Goal: Participate in discussion: Engage in conversation with other users on a specific topic

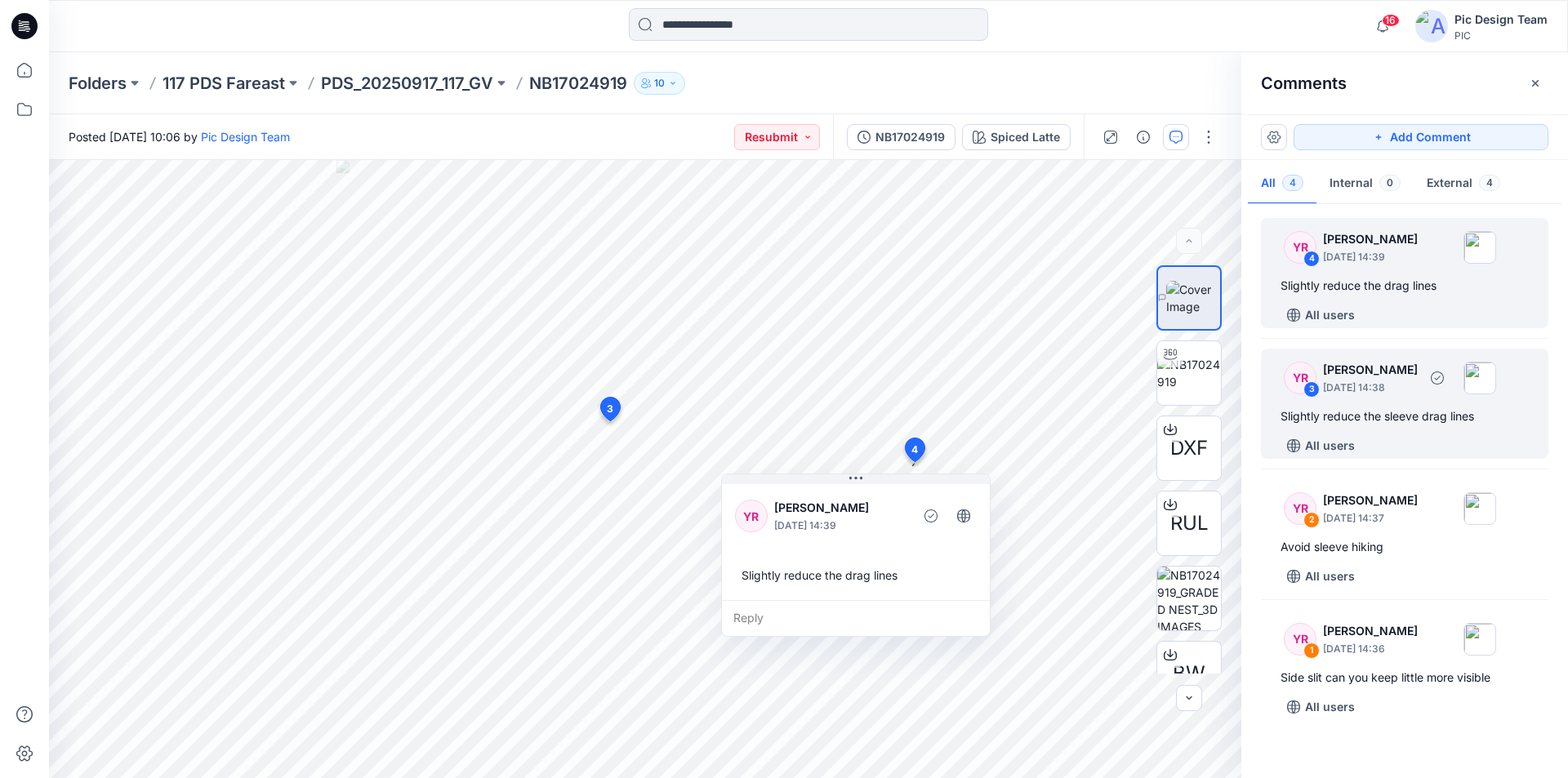
click at [1418, 405] on div "YR 3 [PERSON_NAME] [DATE] 14:38 Slightly reduce the sleeve drag lines All users" at bounding box center [1405, 403] width 287 height 110
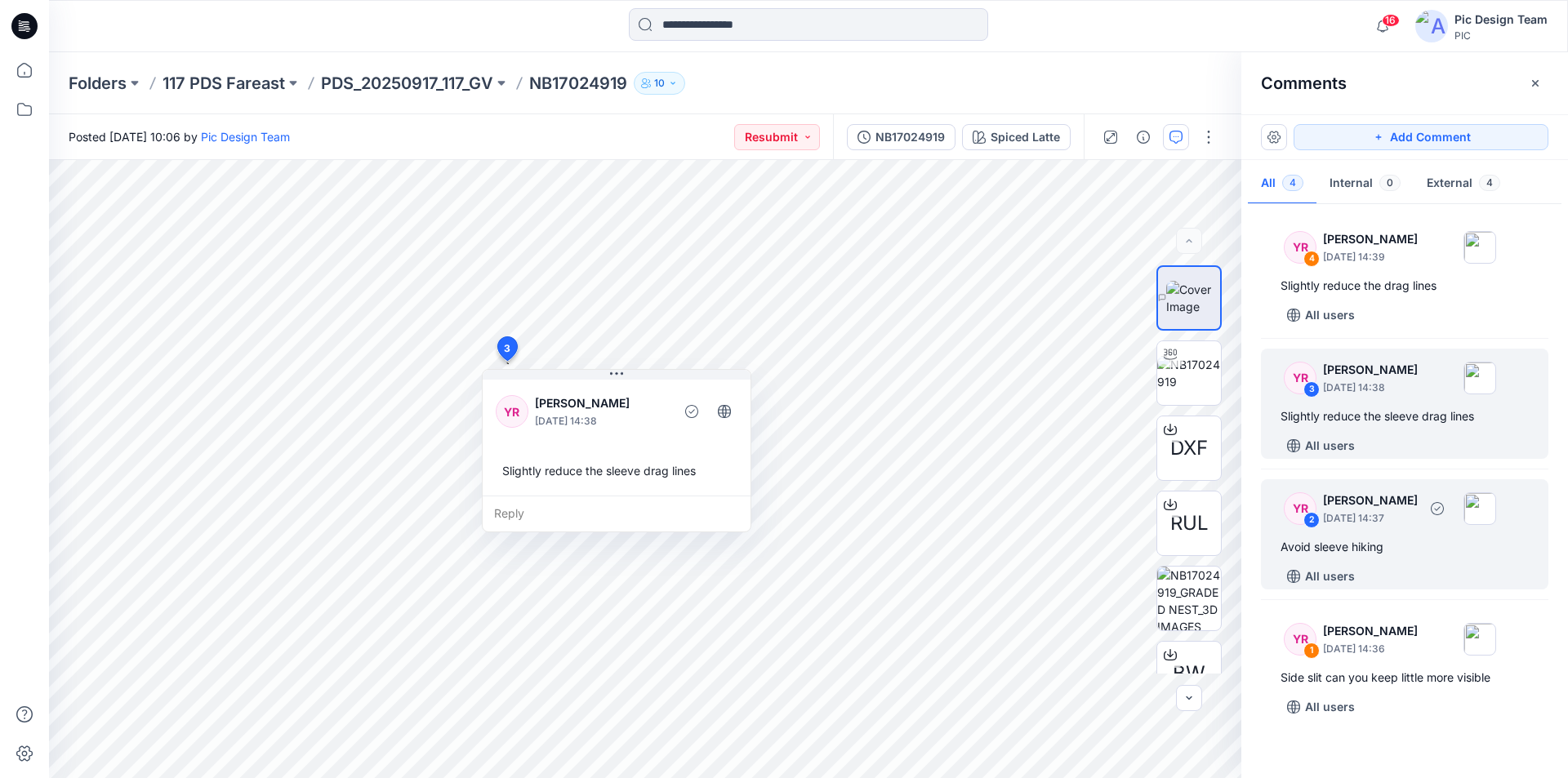
click at [1406, 546] on div "Avoid sleeve hiking" at bounding box center [1404, 547] width 248 height 20
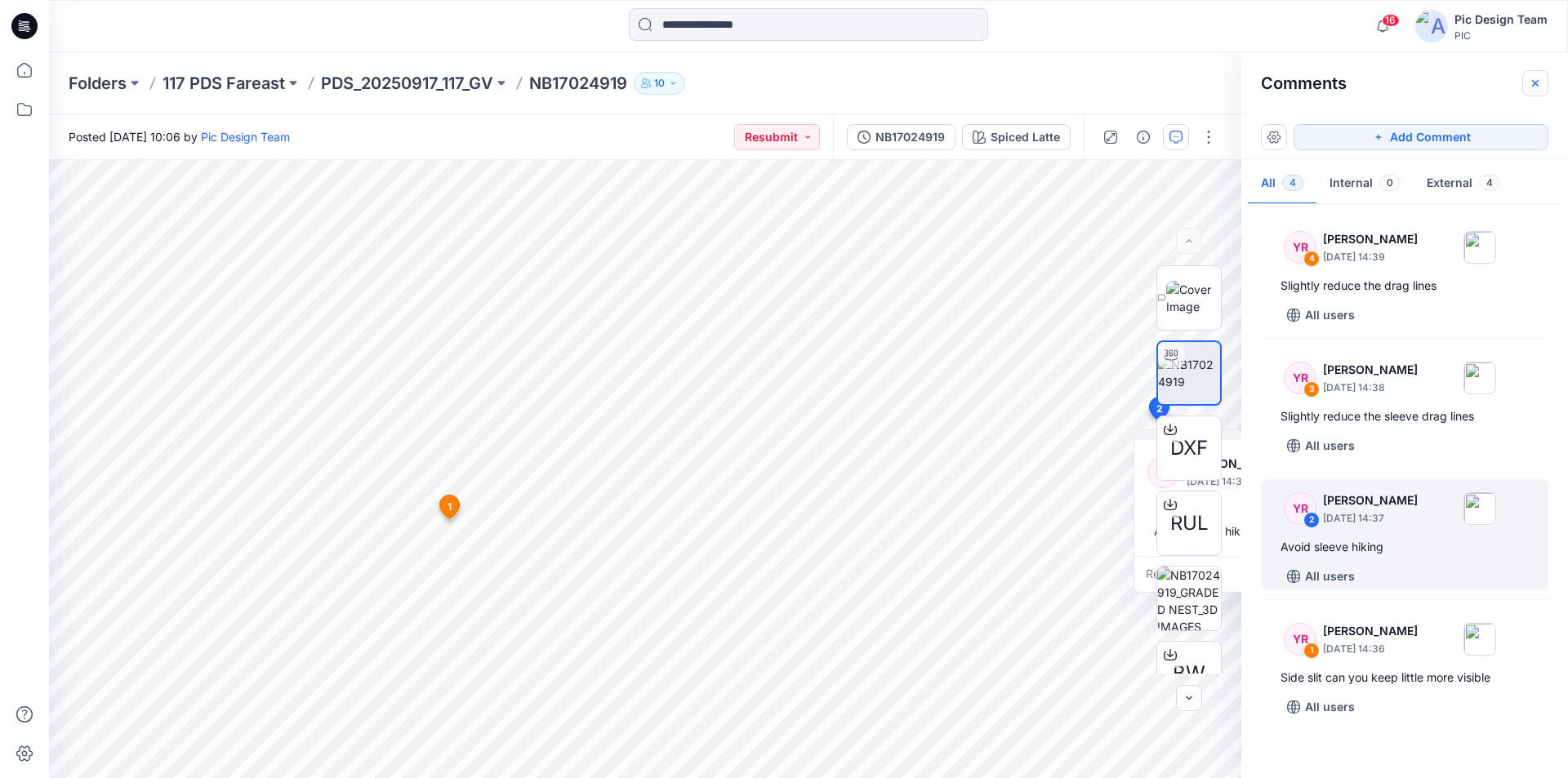
click at [1536, 83] on icon "button" at bounding box center [1536, 83] width 7 height 7
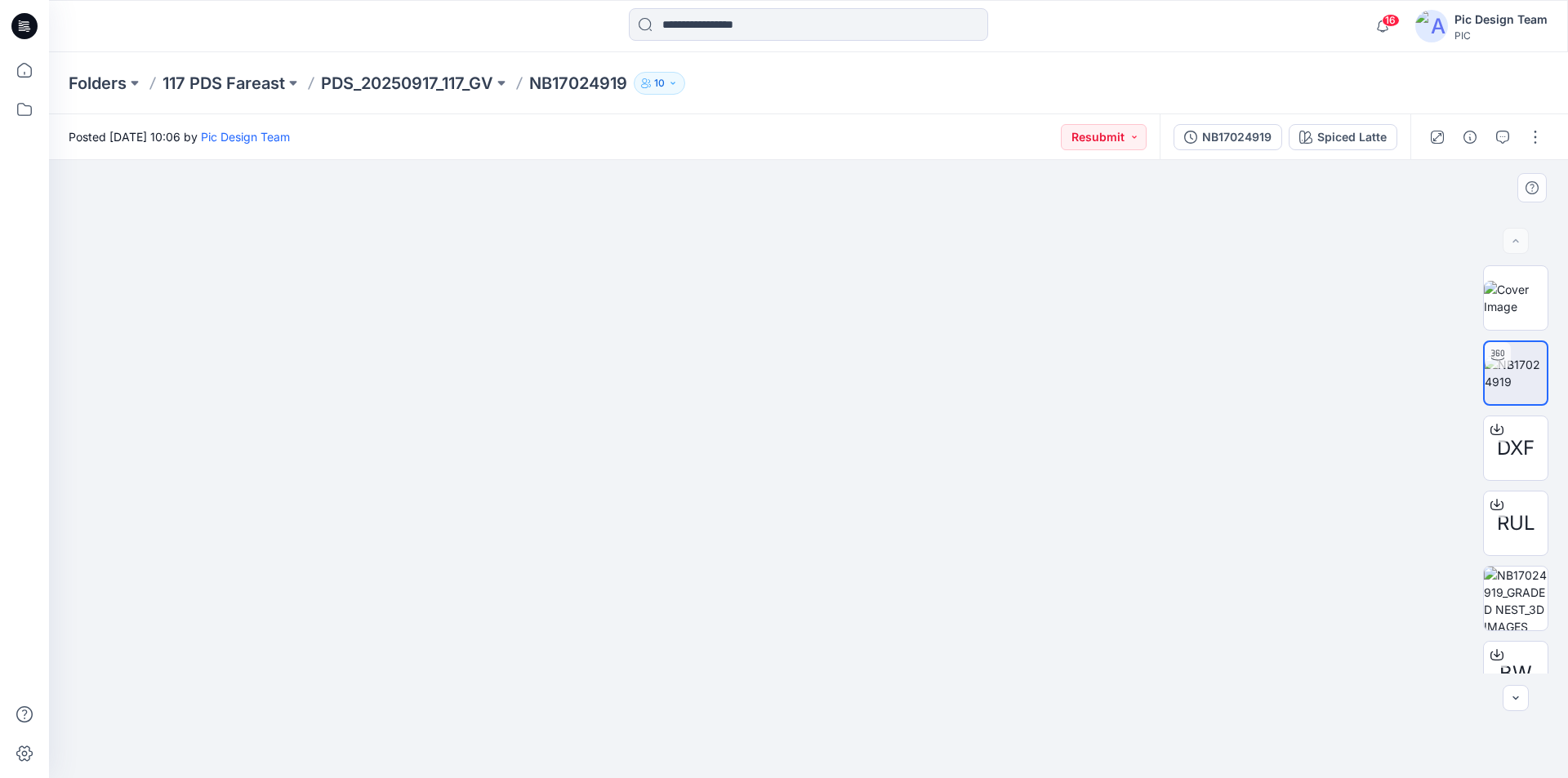
drag, startPoint x: 1348, startPoint y: 383, endPoint x: 1197, endPoint y: 389, distance: 151.1
click at [1499, 138] on button "button" at bounding box center [1503, 137] width 26 height 26
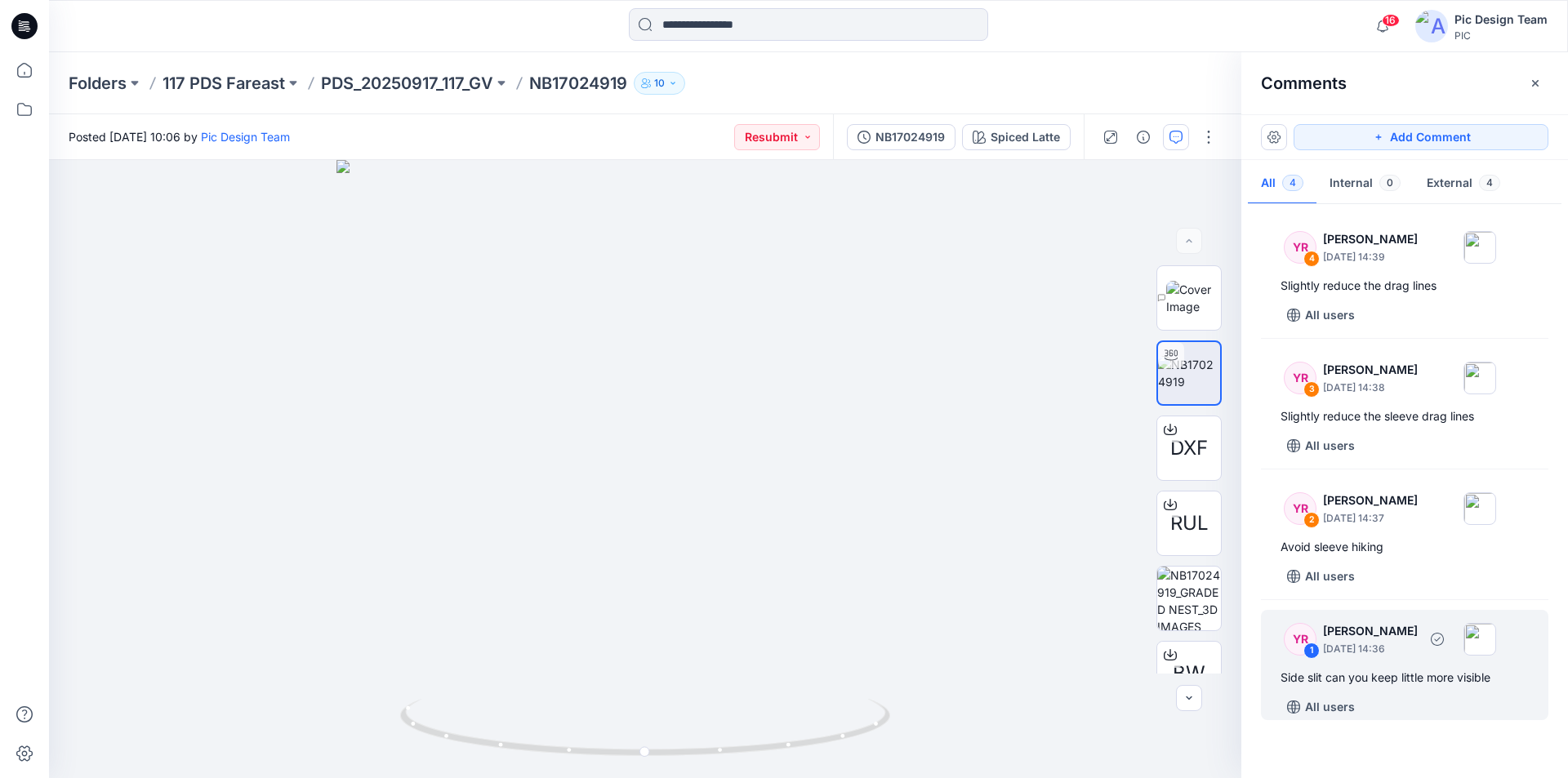
click at [1399, 684] on div "Side slit can you keep little more visible" at bounding box center [1404, 678] width 248 height 20
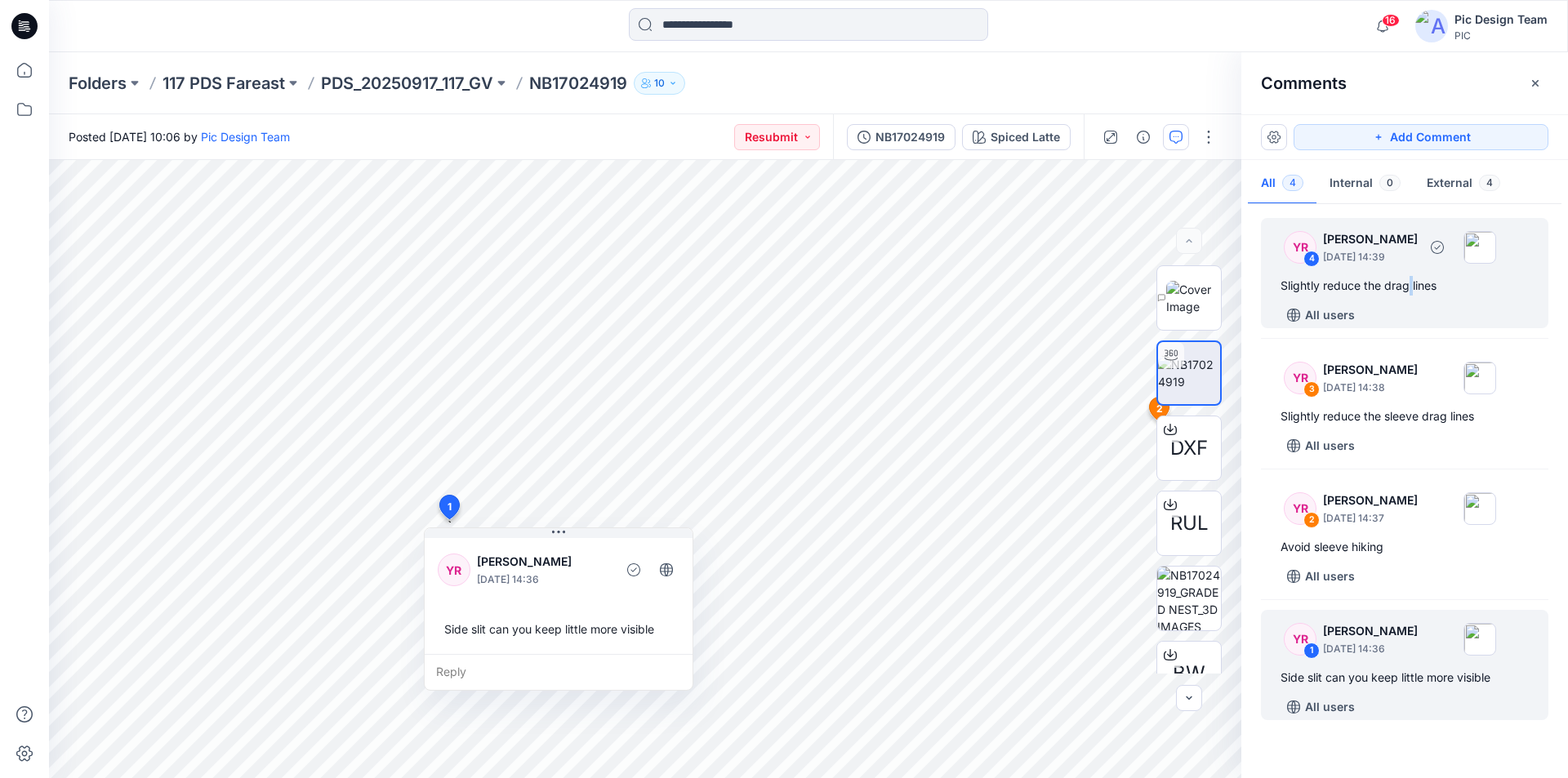
click at [1378, 274] on div "YR 4 [PERSON_NAME] [DATE] 14:39 Slightly reduce the drag lines All users" at bounding box center [1405, 273] width 287 height 110
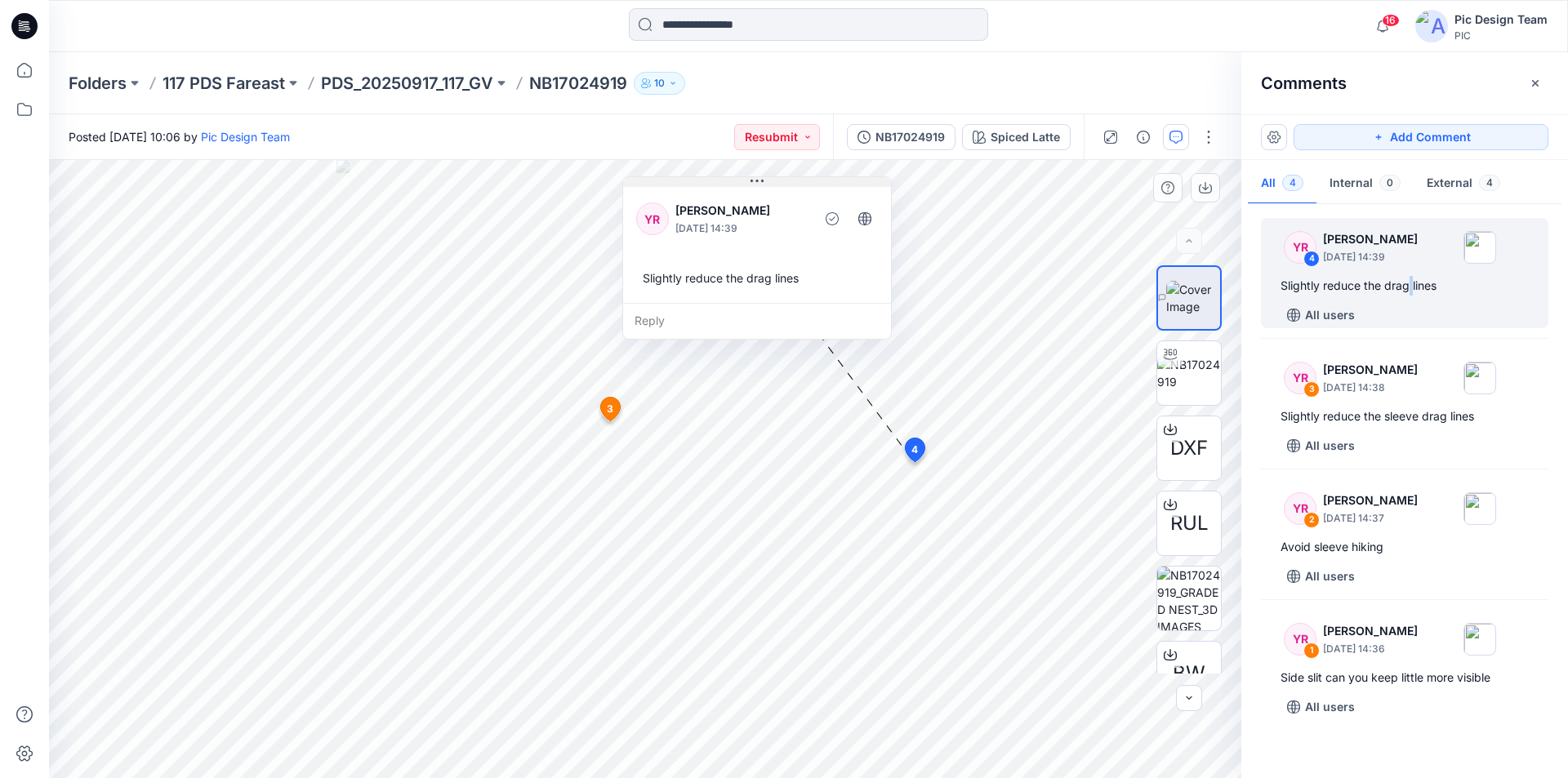
drag, startPoint x: 886, startPoint y: 482, endPoint x: 786, endPoint y: 184, distance: 314.3
click at [786, 184] on button at bounding box center [757, 182] width 268 height 10
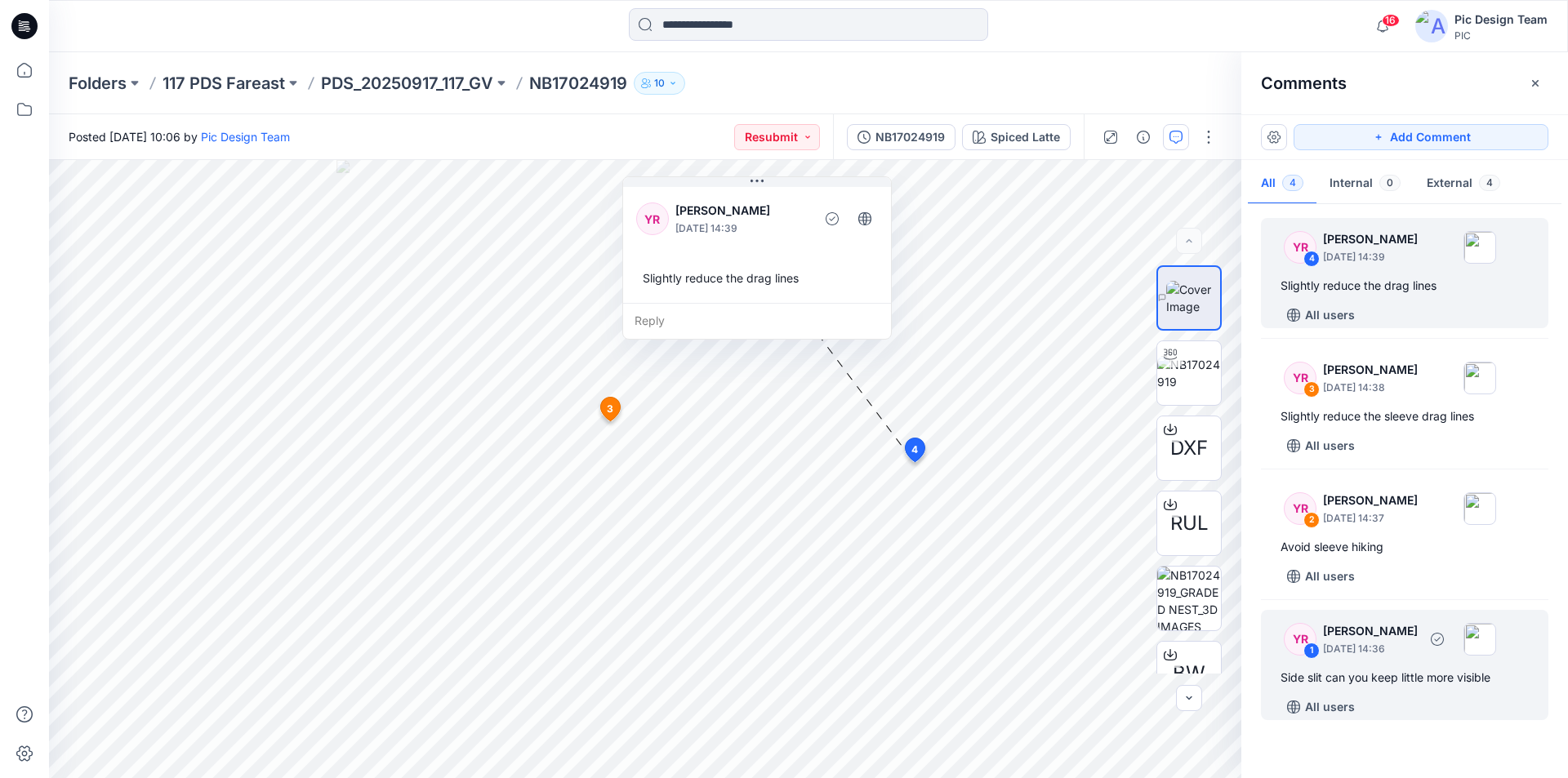
click at [1377, 666] on div "YR 1 [PERSON_NAME] [DATE] 14:36 Side slit can you keep little more visible All …" at bounding box center [1405, 665] width 287 height 110
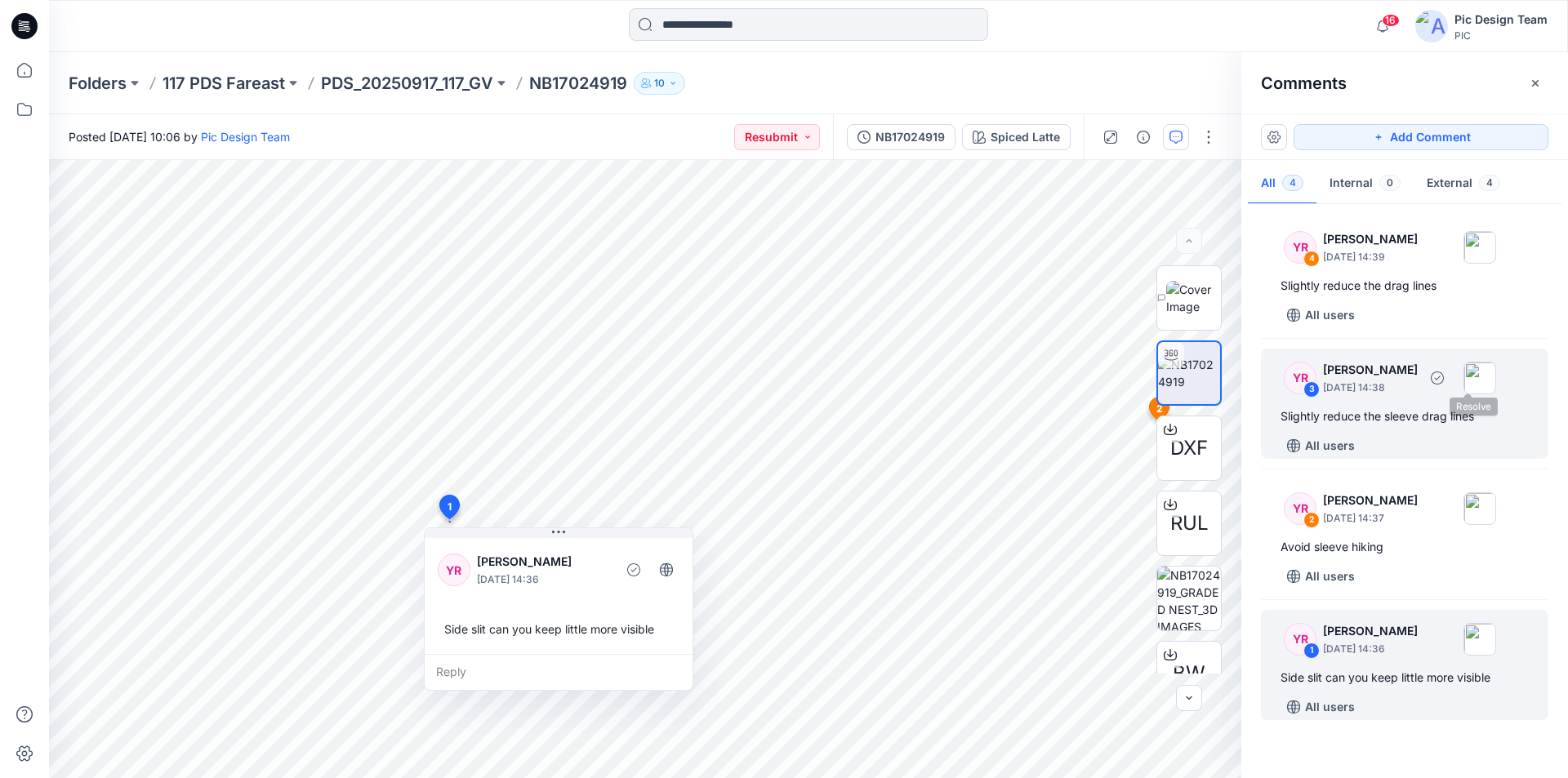
click at [1418, 391] on p "[DATE] 14:38" at bounding box center [1370, 388] width 94 height 16
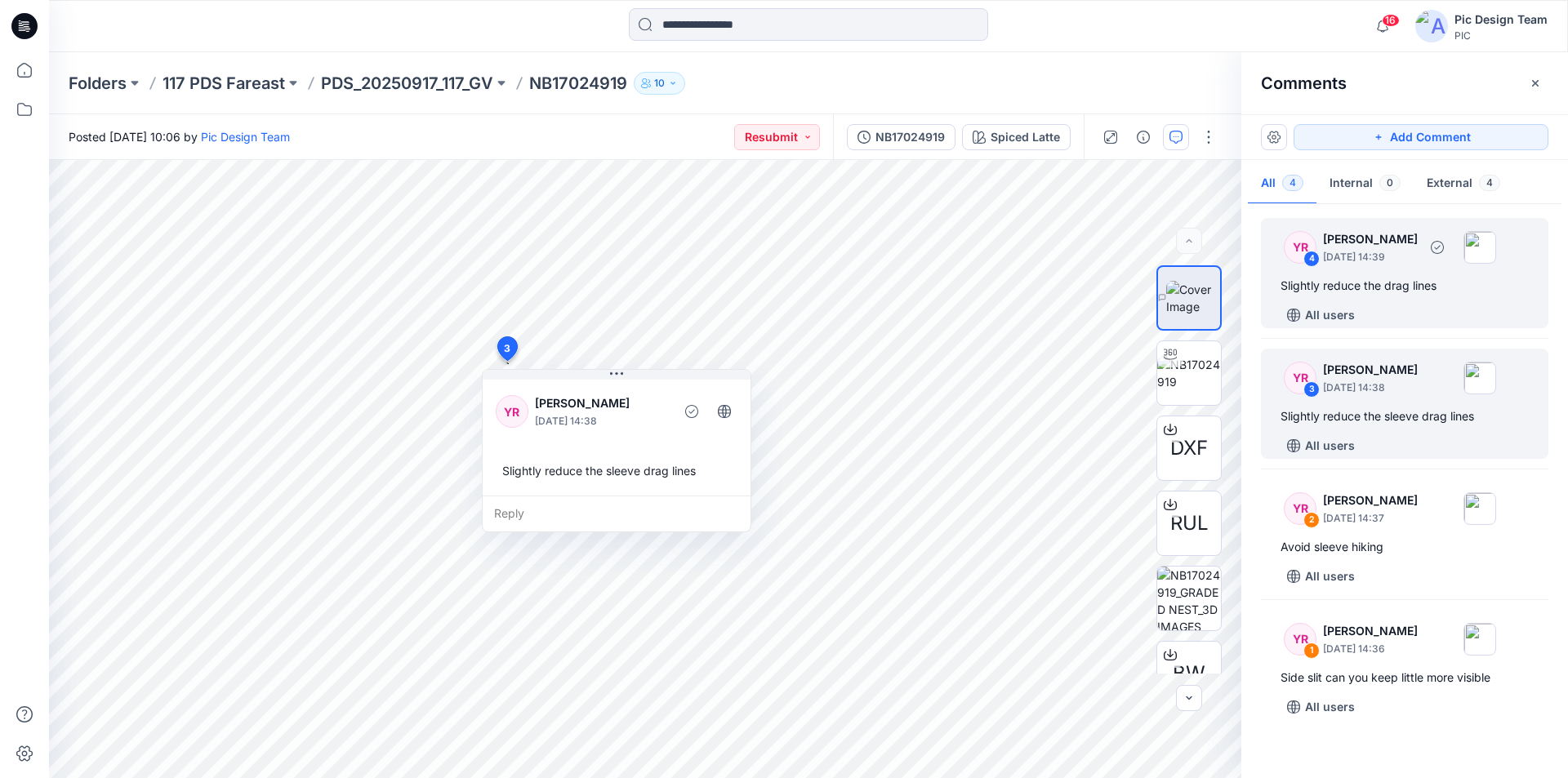
click at [1385, 269] on div "YR 4 [PERSON_NAME] [DATE] 14:39 Slightly reduce the drag lines All users" at bounding box center [1405, 273] width 287 height 110
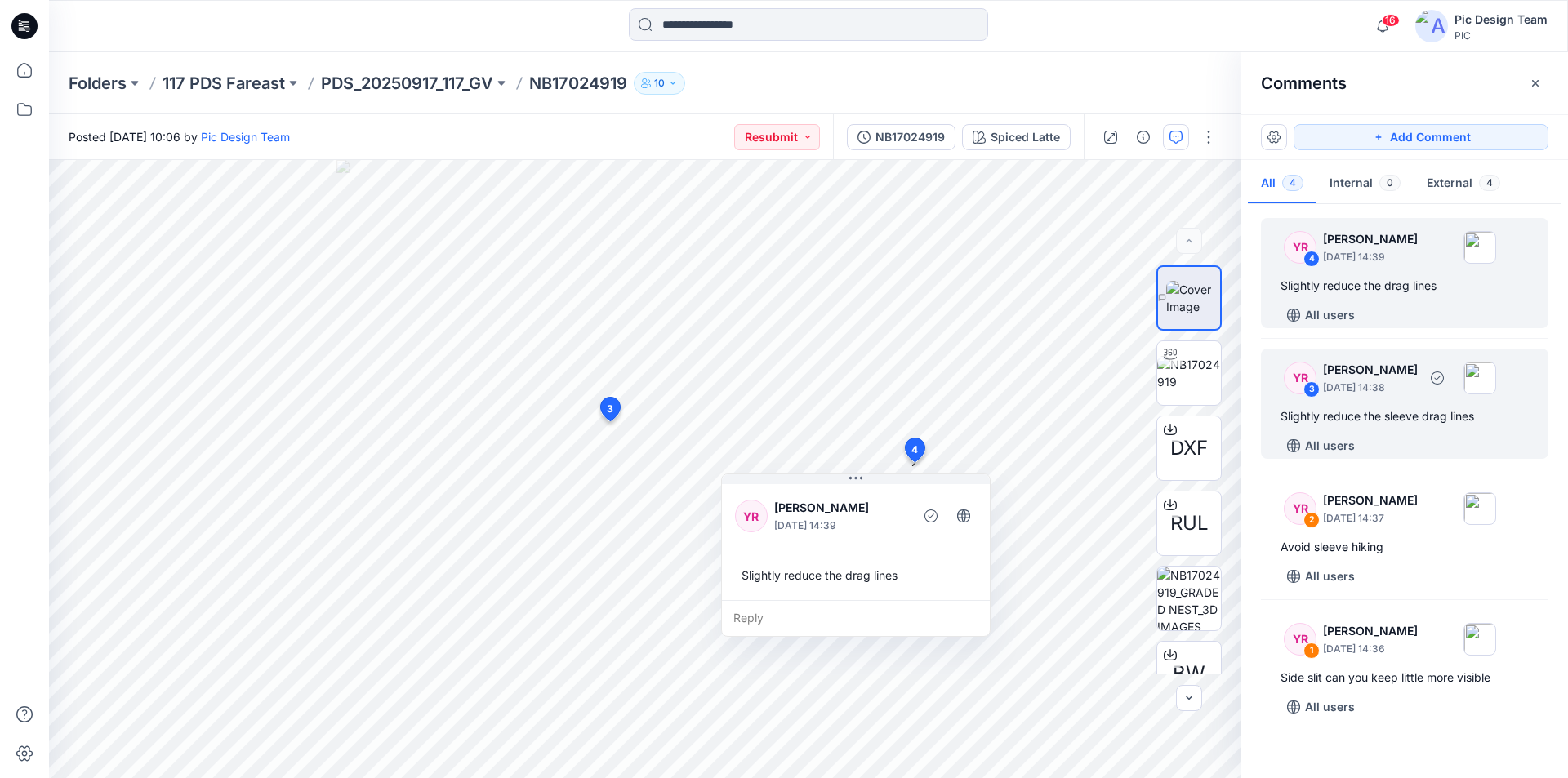
click at [1376, 392] on p "[DATE] 14:38" at bounding box center [1370, 388] width 94 height 16
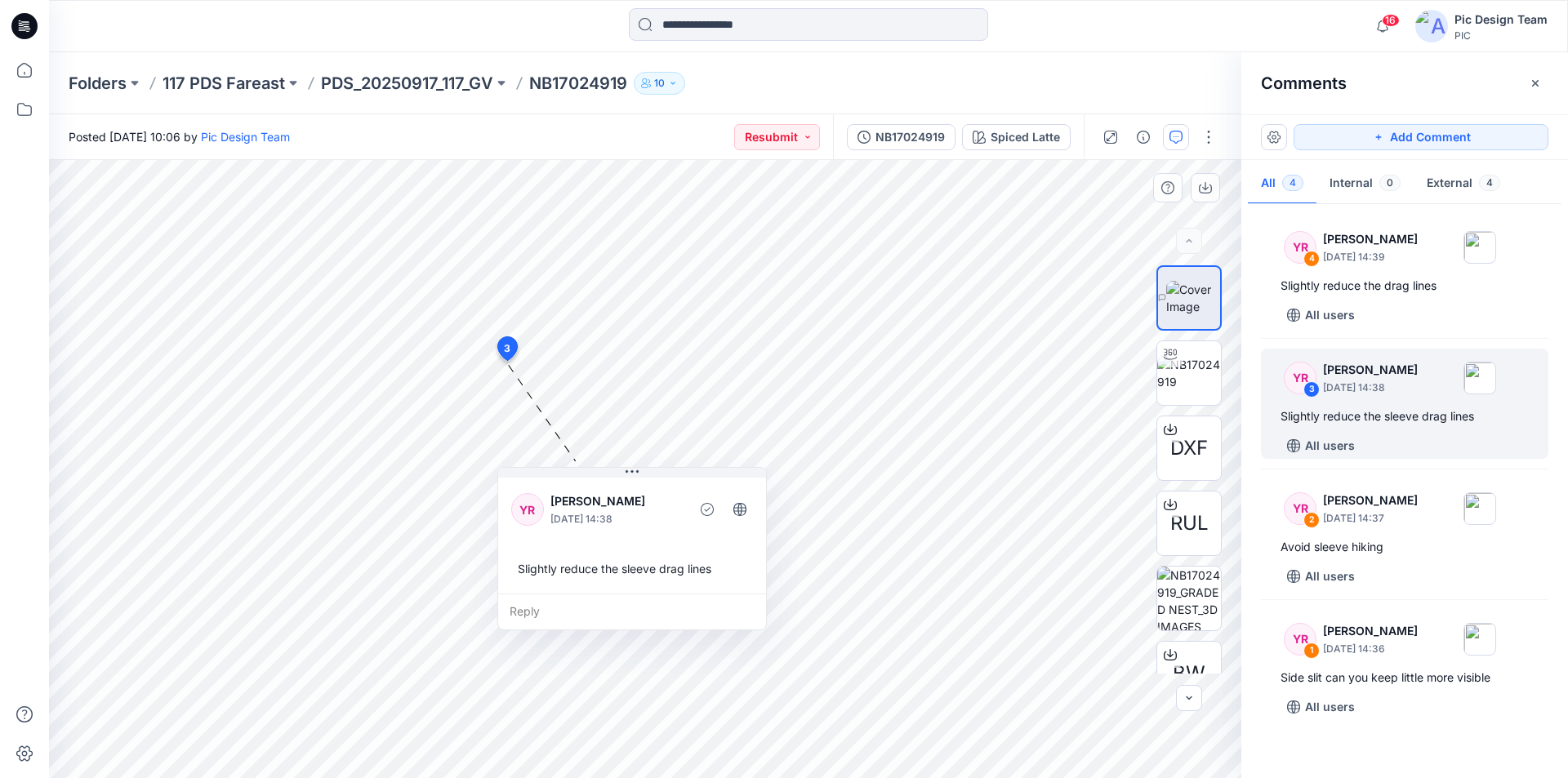
drag, startPoint x: 630, startPoint y: 378, endPoint x: 646, endPoint y: 476, distance: 99.3
click at [646, 476] on button at bounding box center [631, 473] width 268 height 10
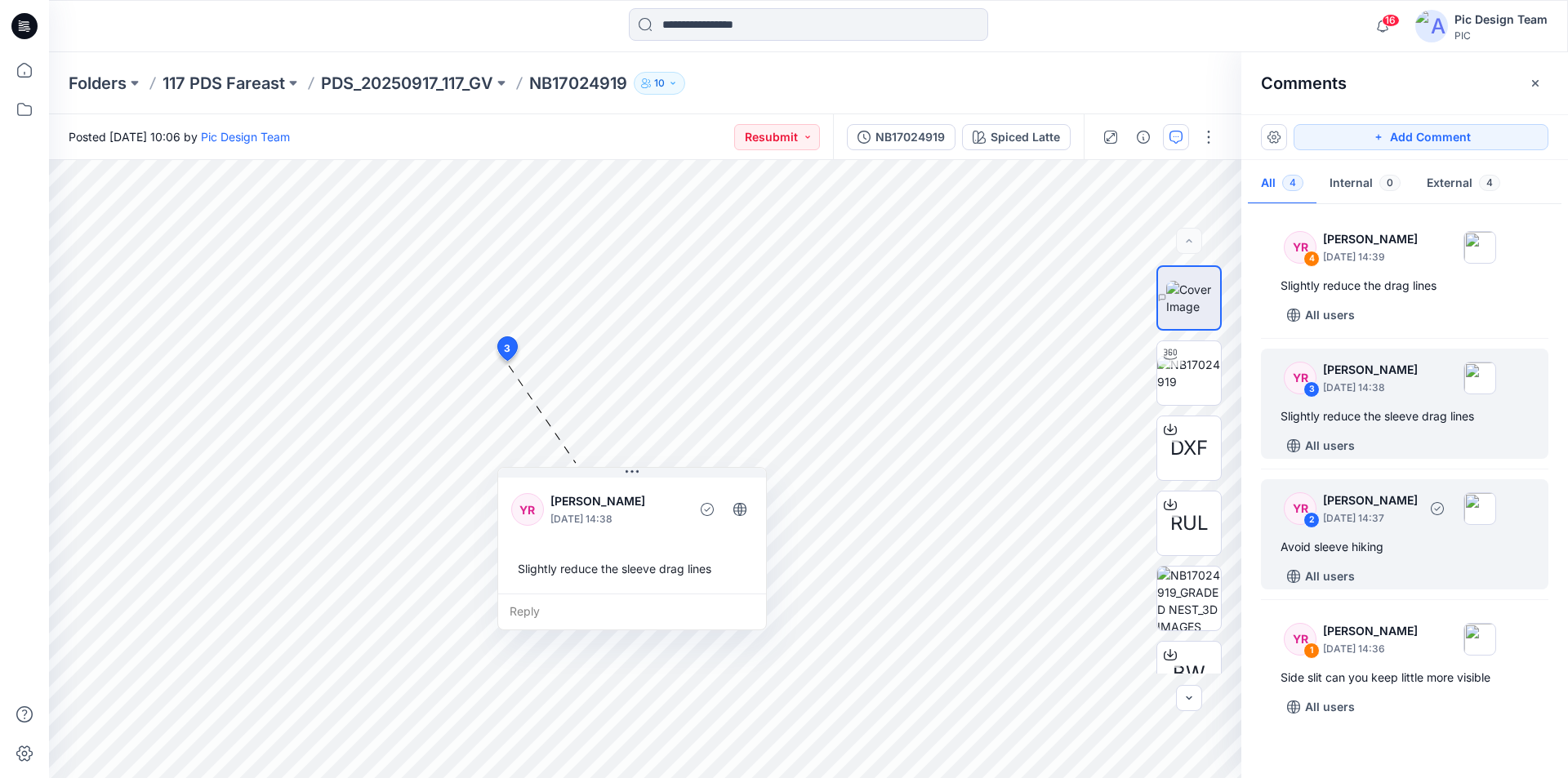
click at [1416, 529] on div "YR 2 [PERSON_NAME] [DATE] 14:37" at bounding box center [1384, 508] width 225 height 45
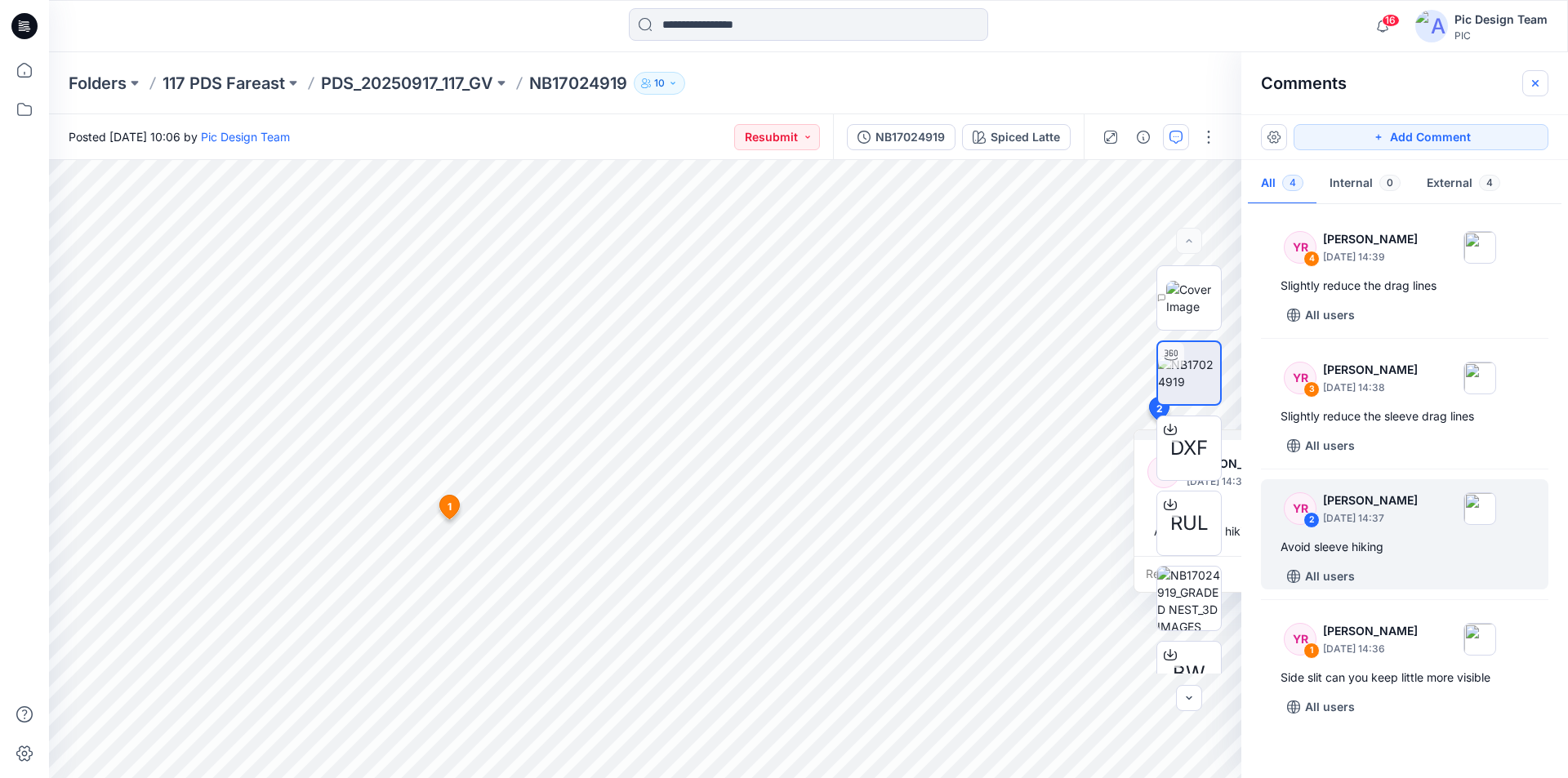
click at [1531, 80] on icon "button" at bounding box center [1535, 83] width 13 height 13
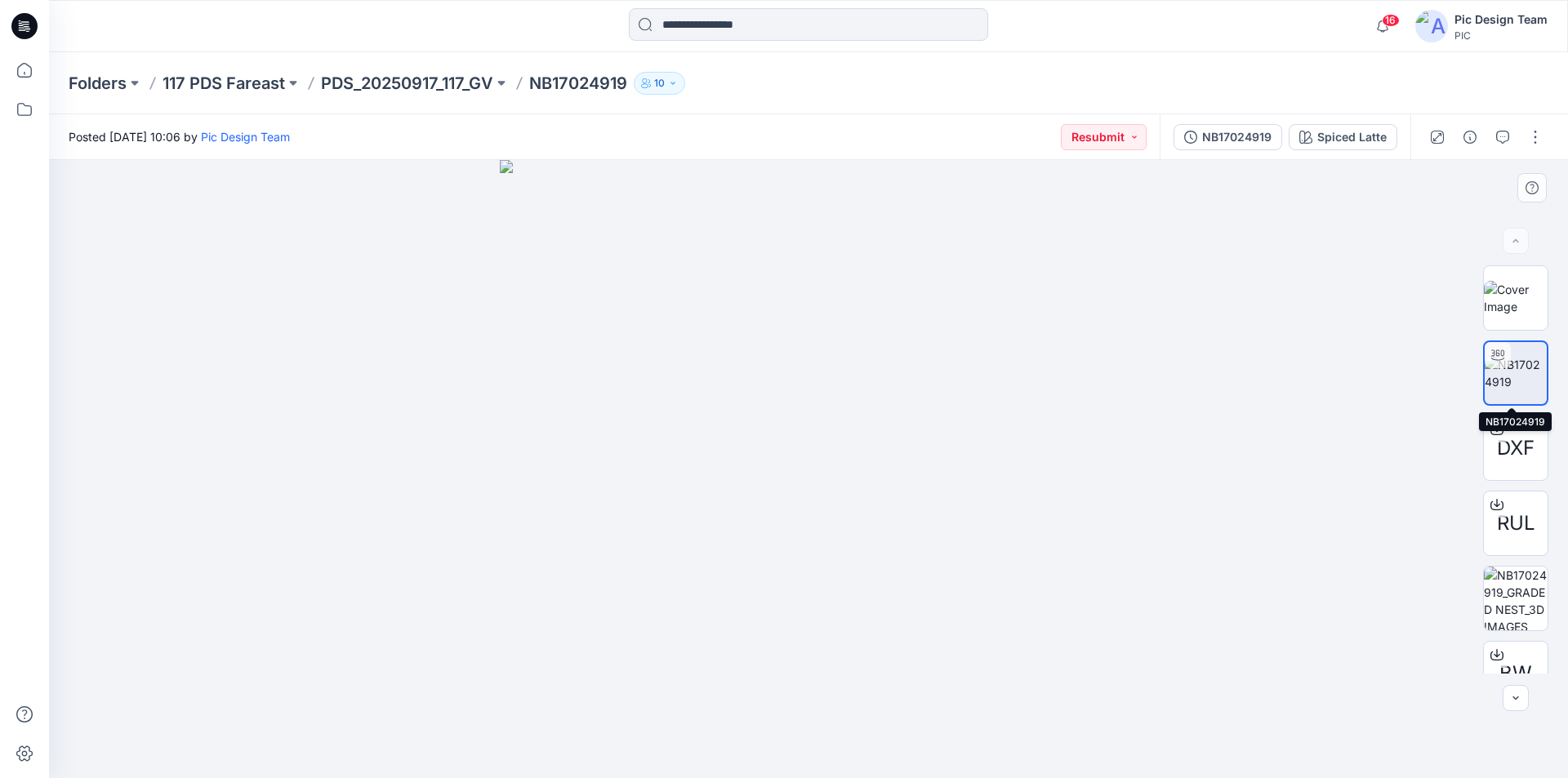
click at [1522, 372] on img at bounding box center [1516, 373] width 62 height 35
click at [1513, 293] on img at bounding box center [1516, 299] width 64 height 35
click at [1520, 370] on img at bounding box center [1516, 373] width 64 height 35
drag, startPoint x: 1041, startPoint y: 734, endPoint x: 765, endPoint y: 723, distance: 276.2
click at [765, 723] on icon at bounding box center [810, 730] width 494 height 61
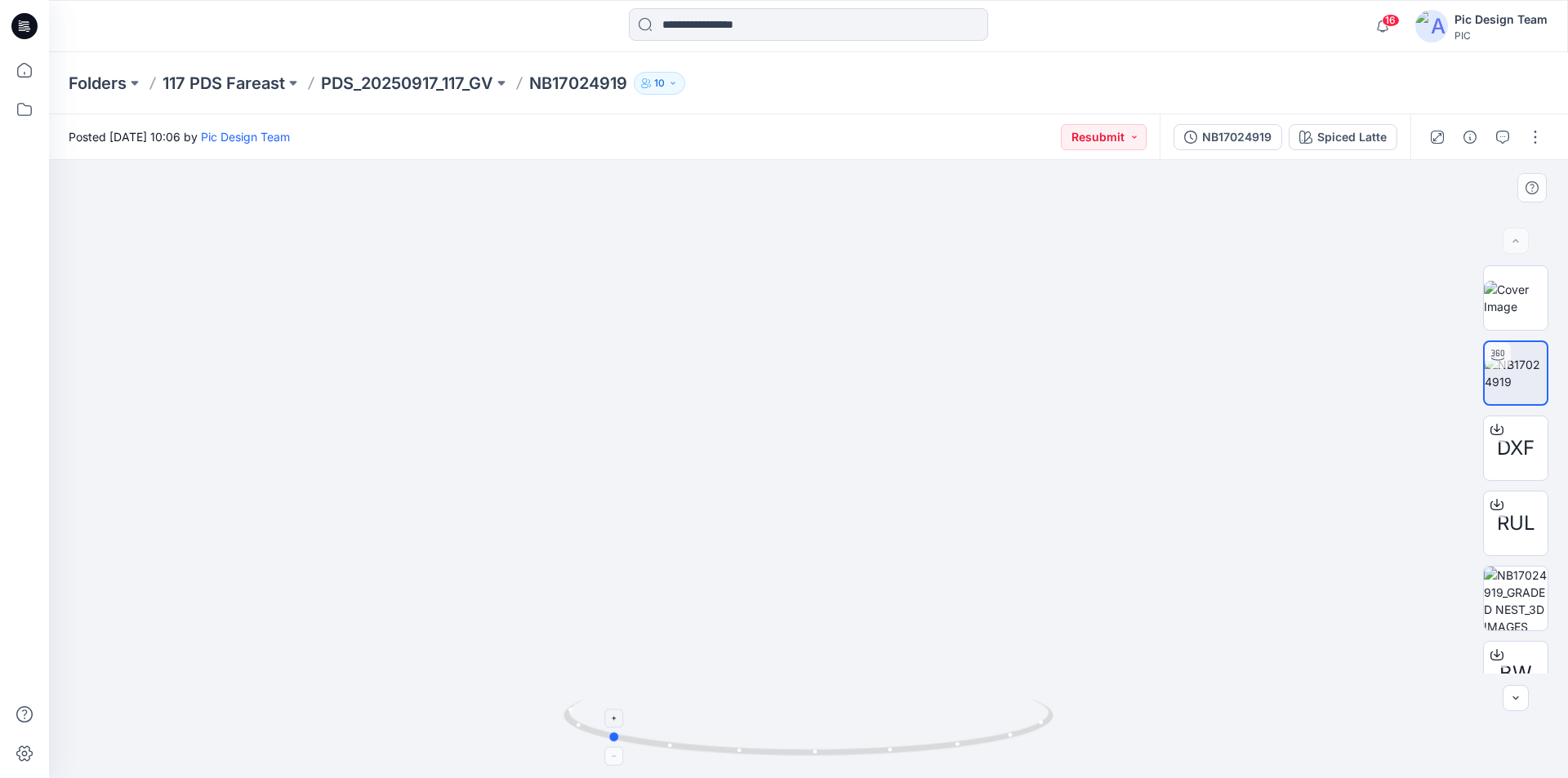
drag, startPoint x: 668, startPoint y: 741, endPoint x: 742, endPoint y: 744, distance: 74.1
click at [742, 744] on icon at bounding box center [810, 730] width 494 height 61
